Goal: Task Accomplishment & Management: Complete application form

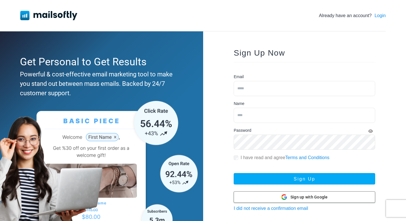
click at [300, 199] on span "Sign up with Google" at bounding box center [308, 197] width 37 height 6
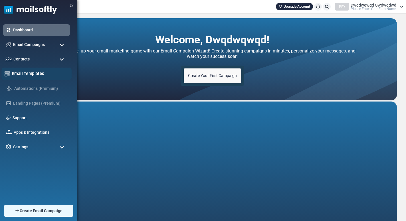
click at [28, 73] on link "Email Templates" at bounding box center [40, 73] width 56 height 6
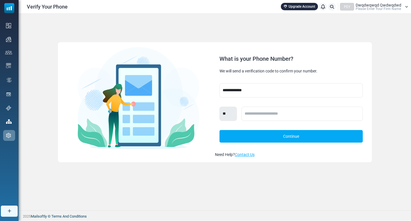
click at [389, 6] on span "Dwqdwqwqd Qwdwqdwd" at bounding box center [379, 5] width 46 height 4
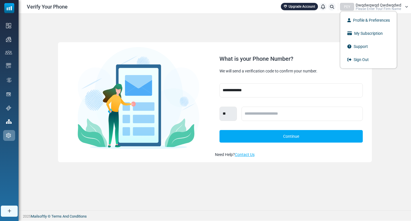
click at [119, 54] on img at bounding box center [139, 98] width 122 height 102
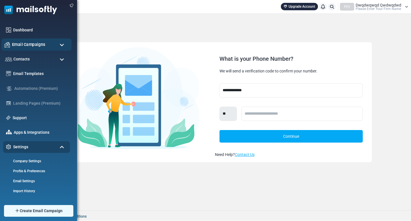
click at [23, 45] on span "Email Campaigns" at bounding box center [28, 44] width 33 height 6
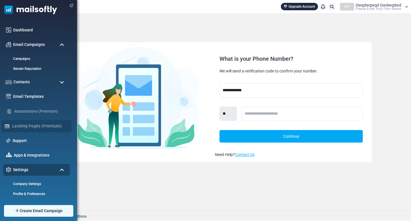
scroll to position [50, 0]
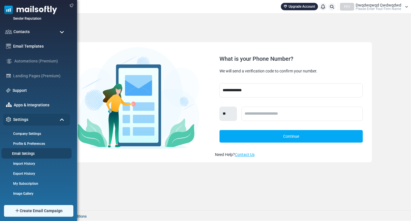
click at [32, 153] on link "Email Settings" at bounding box center [35, 153] width 68 height 5
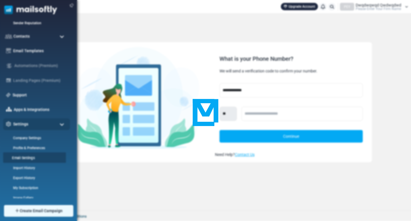
scroll to position [0, 0]
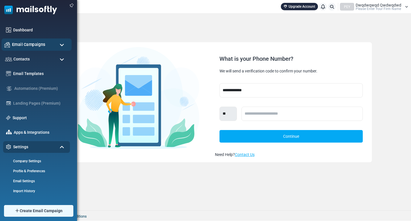
click at [38, 42] on span "Email Campaigns" at bounding box center [28, 44] width 33 height 6
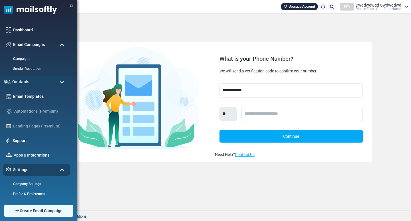
click at [27, 85] on div "Contacts" at bounding box center [36, 82] width 70 height 12
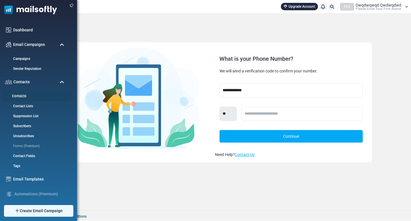
click at [29, 95] on link "Contacts" at bounding box center [35, 96] width 68 height 5
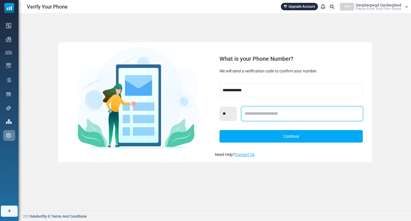
click at [260, 113] on input "text" at bounding box center [301, 114] width 121 height 14
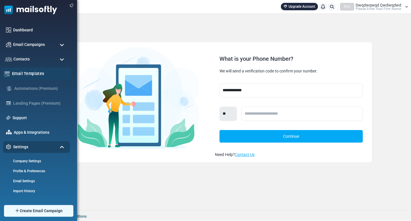
click at [21, 74] on link "Email Templates" at bounding box center [40, 73] width 56 height 6
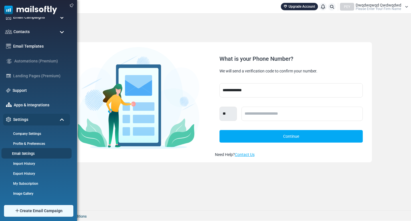
click at [28, 152] on link "Email Settings" at bounding box center [35, 153] width 68 height 5
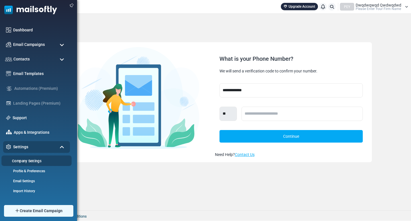
scroll to position [27, 0]
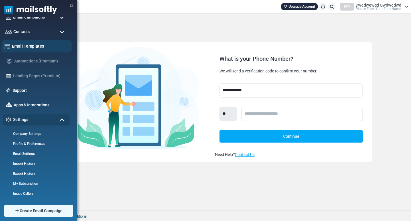
click at [46, 46] on link "Email Templates" at bounding box center [40, 46] width 56 height 6
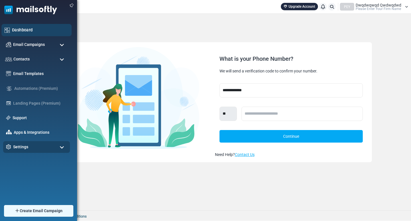
click at [44, 31] on link "Dashboard" at bounding box center [40, 30] width 56 height 6
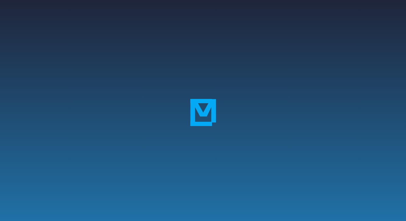
scroll to position [49, 0]
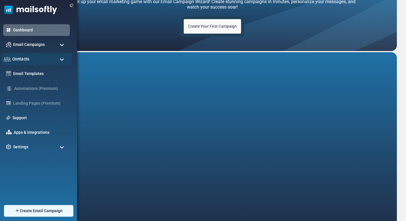
click at [17, 57] on span "Contacts" at bounding box center [20, 59] width 17 height 6
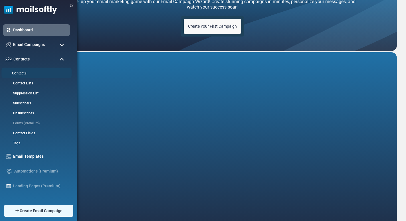
click at [23, 72] on link "Contacts" at bounding box center [35, 73] width 68 height 5
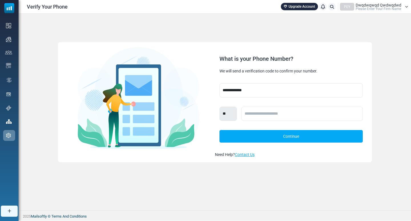
click at [371, 8] on span "Please Enter Your Firm Name" at bounding box center [378, 8] width 45 height 3
